Goal: Task Accomplishment & Management: Complete application form

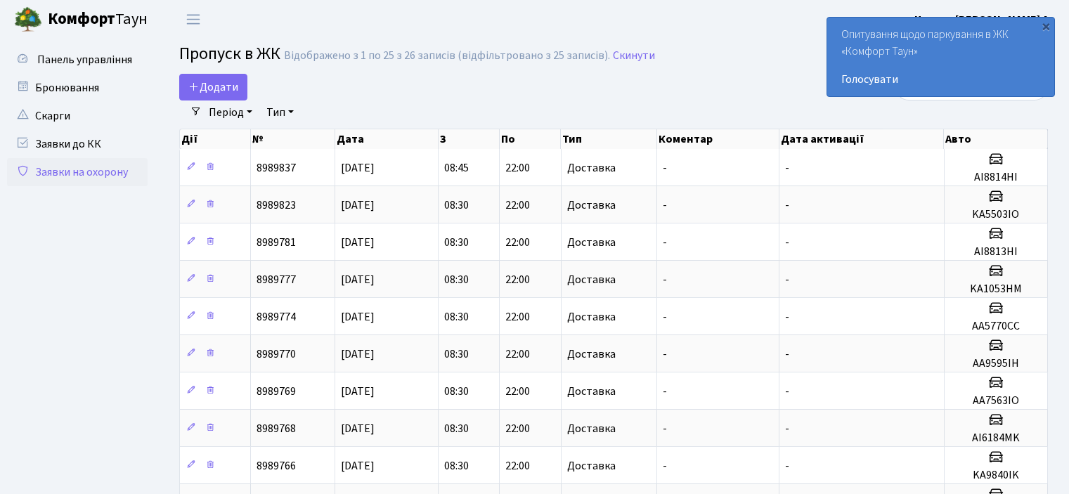
select select "25"
click at [202, 89] on span "Додати" at bounding box center [213, 86] width 50 height 15
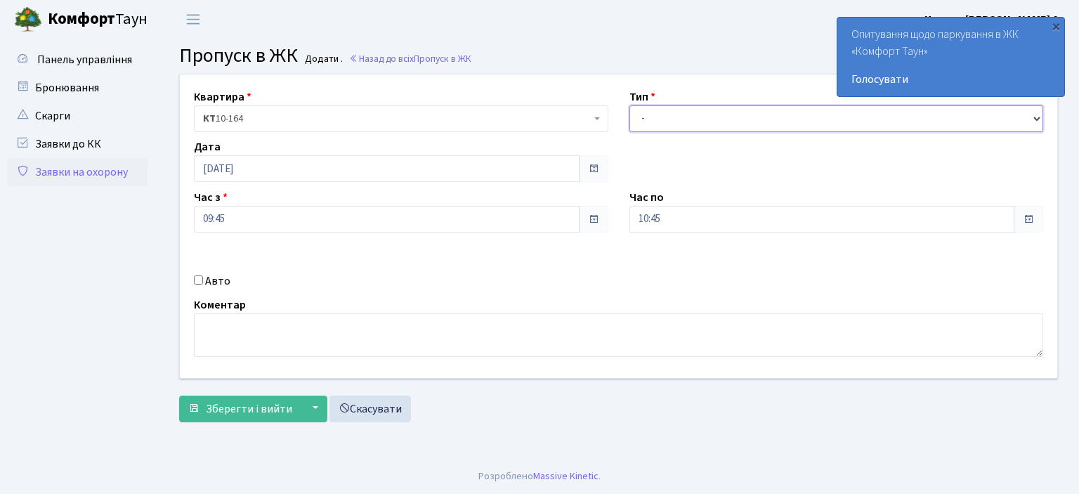
click at [1034, 118] on select "- Доставка Таксі Гості Сервіс" at bounding box center [837, 118] width 415 height 27
select select "1"
click at [630, 105] on select "- Доставка Таксі Гості Сервіс" at bounding box center [837, 118] width 415 height 27
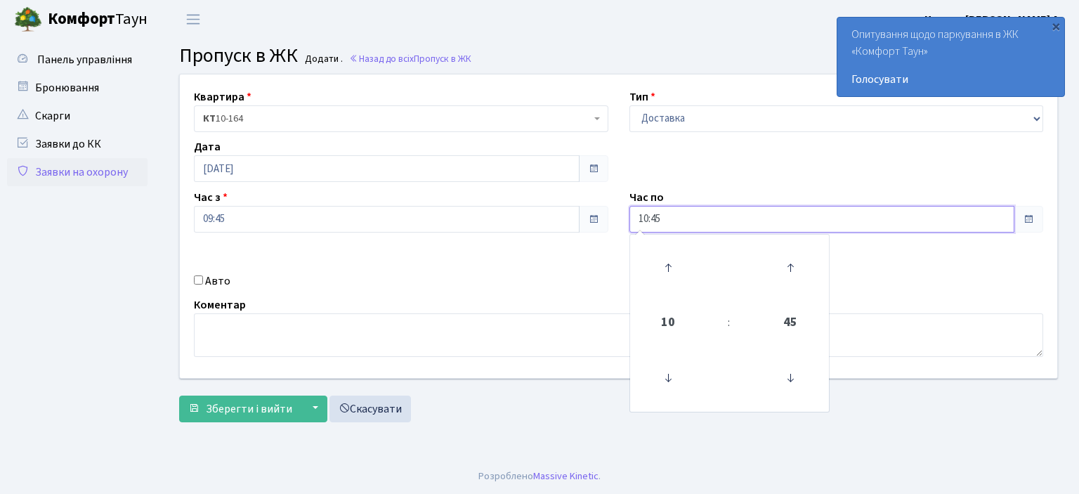
drag, startPoint x: 673, startPoint y: 220, endPoint x: 561, endPoint y: 227, distance: 112.0
click at [561, 227] on div "Квартира <b>КТ</b>&nbsp;&nbsp;&nbsp;&nbsp;10-164 КТ 10-164 Тип - Доставка Таксі…" at bounding box center [618, 226] width 899 height 304
type input "22:00"
click at [194, 280] on input "Авто" at bounding box center [198, 279] width 9 height 9
checkbox input "true"
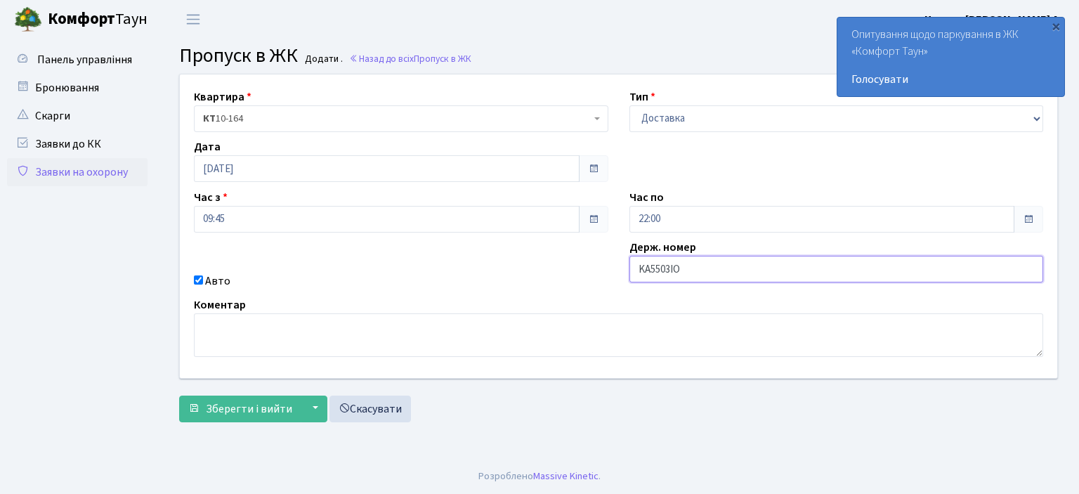
type input "KA5503IO"
click at [179, 396] on button "Зберегти і вийти" at bounding box center [240, 409] width 122 height 27
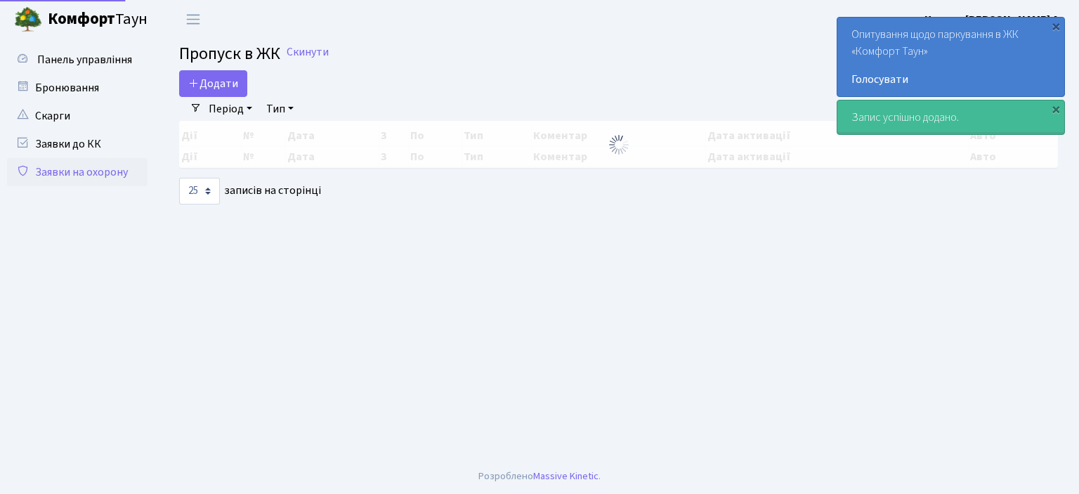
select select "25"
